Goal: Find specific fact: Find specific page/section

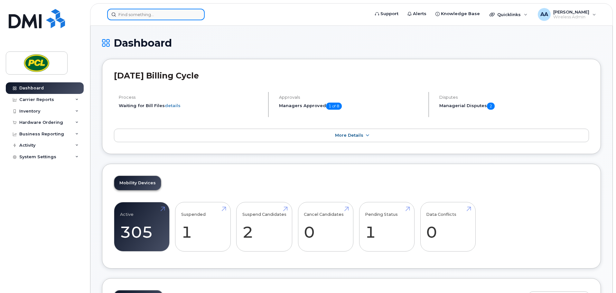
click at [153, 10] on input at bounding box center [155, 15] width 97 height 12
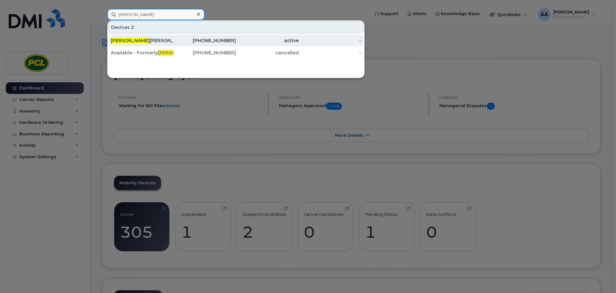
type input "jared"
click at [134, 40] on div "Jared Greer" at bounding box center [142, 40] width 63 height 6
